Goal: Task Accomplishment & Management: Manage account settings

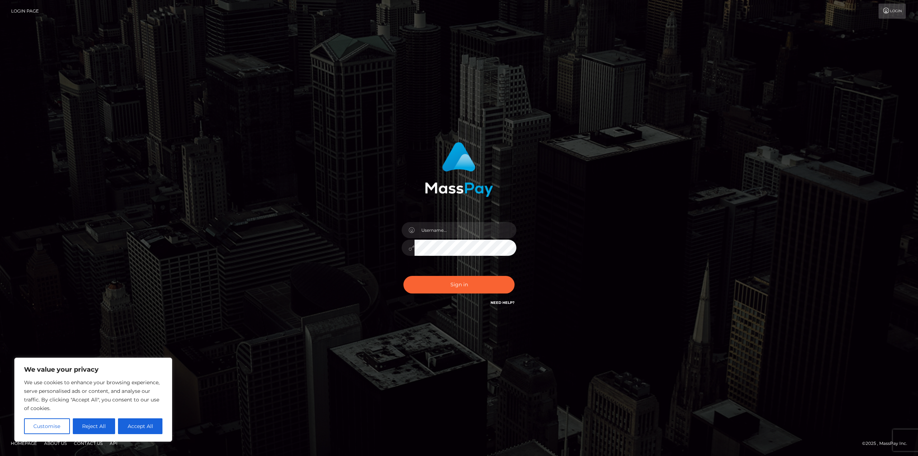
click at [728, 247] on div "Sign in" at bounding box center [459, 228] width 918 height 290
click at [425, 234] on input "text" at bounding box center [466, 230] width 102 height 16
paste input "jess90amy@gmail.com"
type input "jess90amy@gmail.com"
drag, startPoint x: 144, startPoint y: 427, endPoint x: 188, endPoint y: 386, distance: 60.1
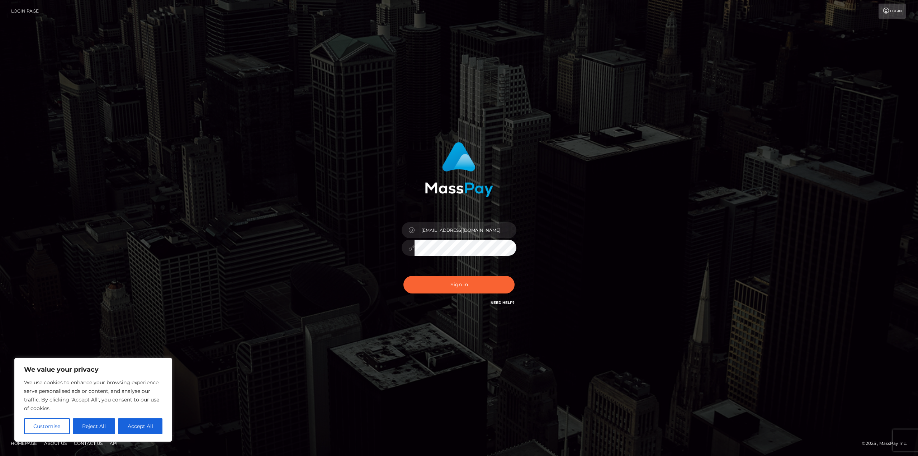
click at [144, 427] on button "Accept All" at bounding box center [140, 426] width 44 height 16
checkbox input "true"
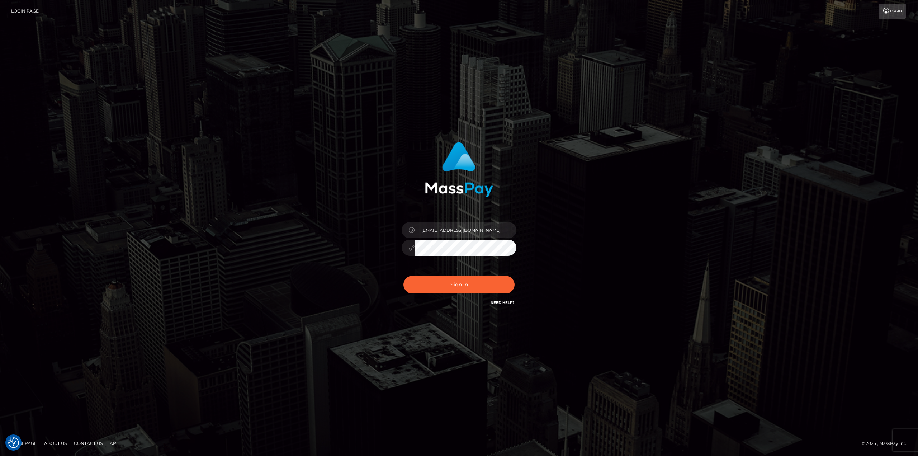
click at [487, 274] on div "Sign in Need Help?" at bounding box center [459, 287] width 126 height 32
click at [486, 283] on button "Sign in" at bounding box center [458, 285] width 111 height 18
